Goal: Find specific page/section: Find specific page/section

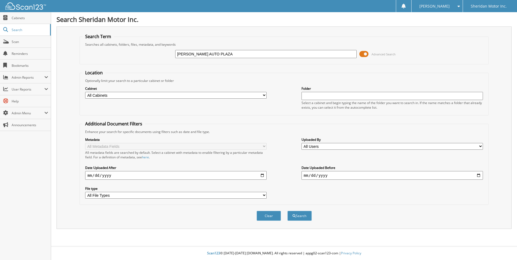
type input "[PERSON_NAME] AUTO PLAZA"
click at [288, 211] on button "Search" at bounding box center [300, 216] width 24 height 10
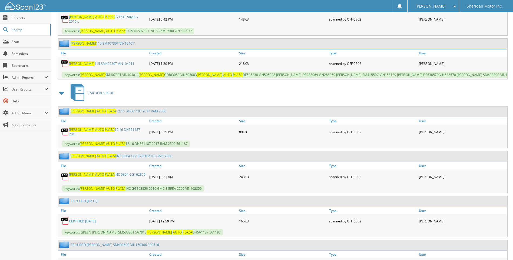
scroll to position [325, 0]
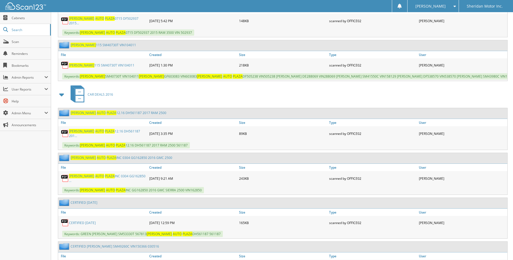
click at [115, 137] on link "[PERSON_NAME] AUTO PLAZA 12.16 DH561187 201..." at bounding box center [108, 133] width 78 height 9
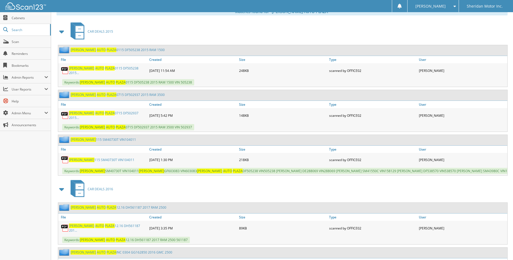
scroll to position [135, 0]
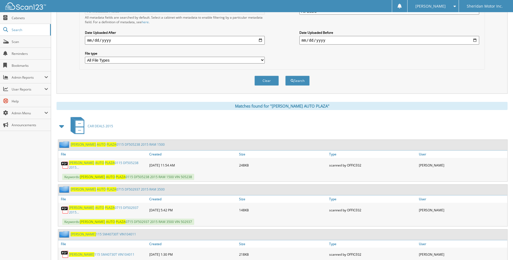
click at [445, 5] on span "[PERSON_NAME]" at bounding box center [431, 6] width 30 height 3
click at [443, 28] on link "Logout" at bounding box center [433, 26] width 51 height 9
